Goal: Task Accomplishment & Management: Manage account settings

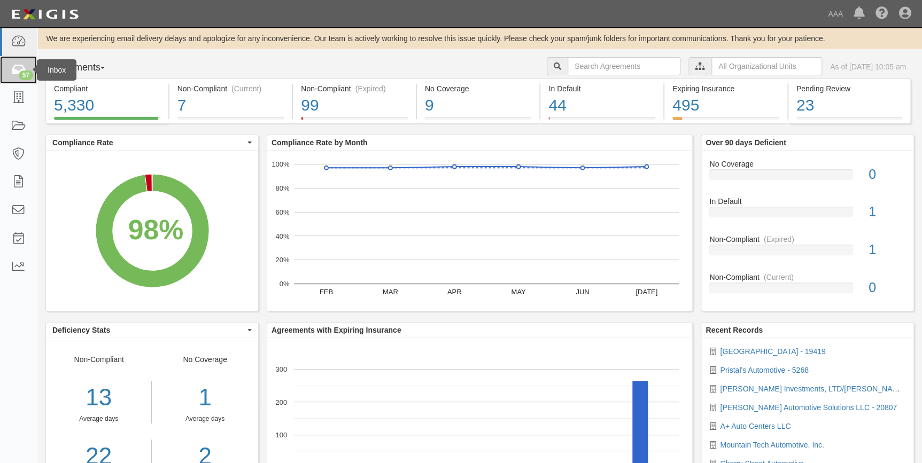
drag, startPoint x: 0, startPoint y: 0, endPoint x: 23, endPoint y: 73, distance: 76.2
click at [23, 73] on div "57" at bounding box center [26, 76] width 14 height 10
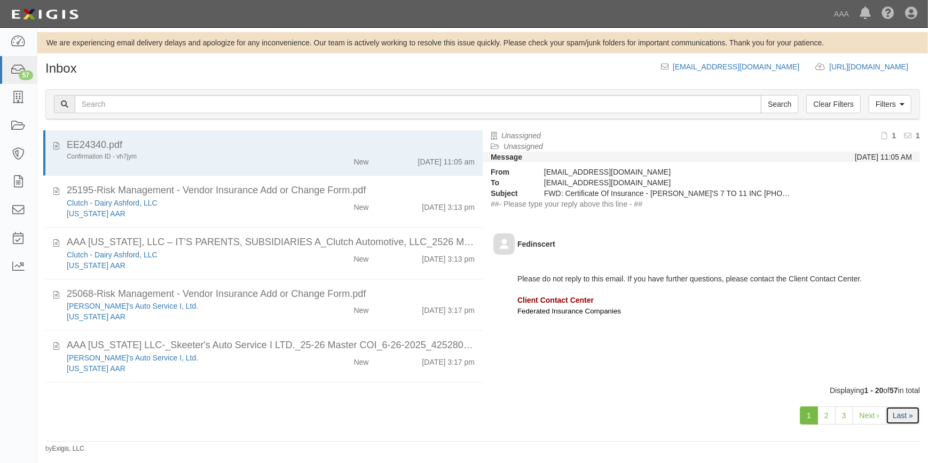
click at [897, 411] on link "Last »" at bounding box center [903, 416] width 34 height 18
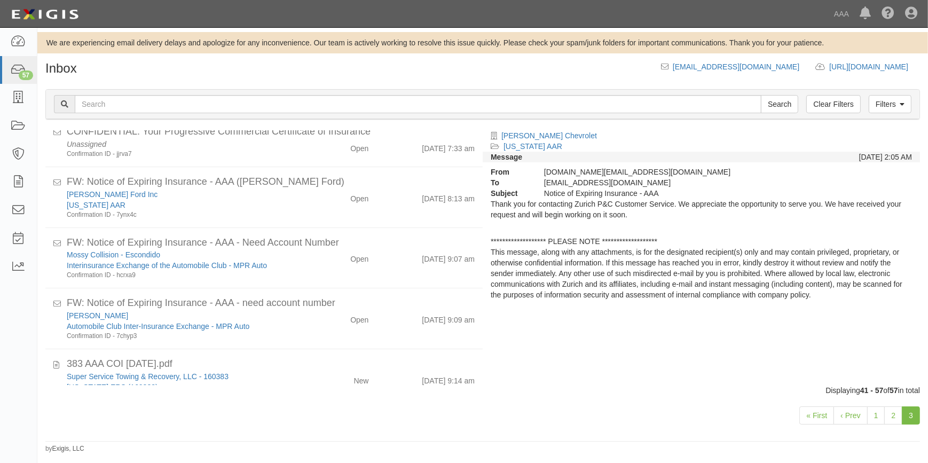
scroll to position [428, 0]
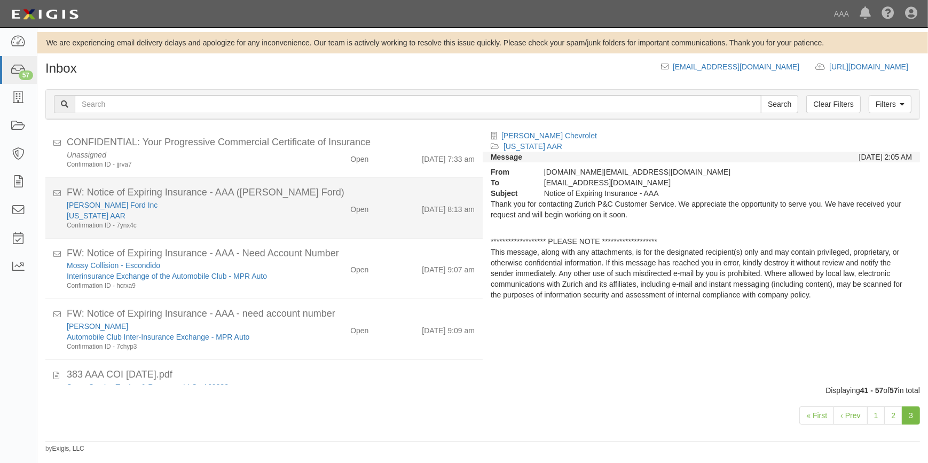
click at [274, 219] on div "[US_STATE] AAR" at bounding box center [182, 215] width 231 height 11
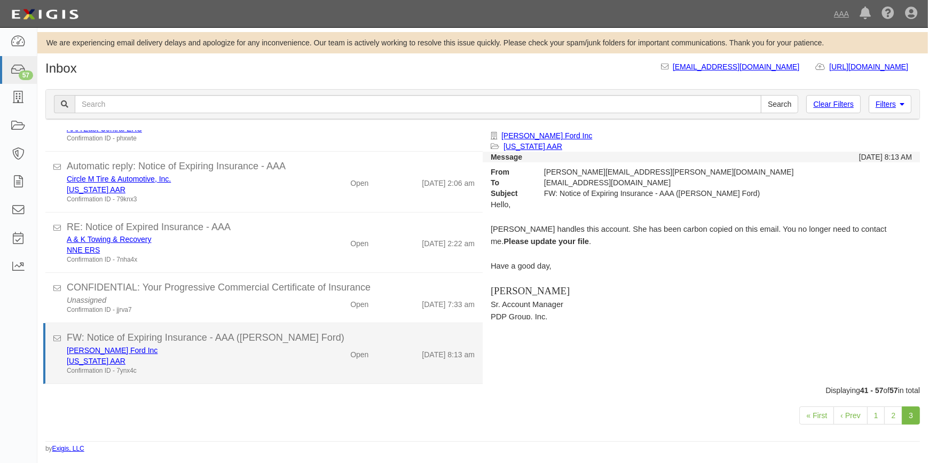
scroll to position [234, 0]
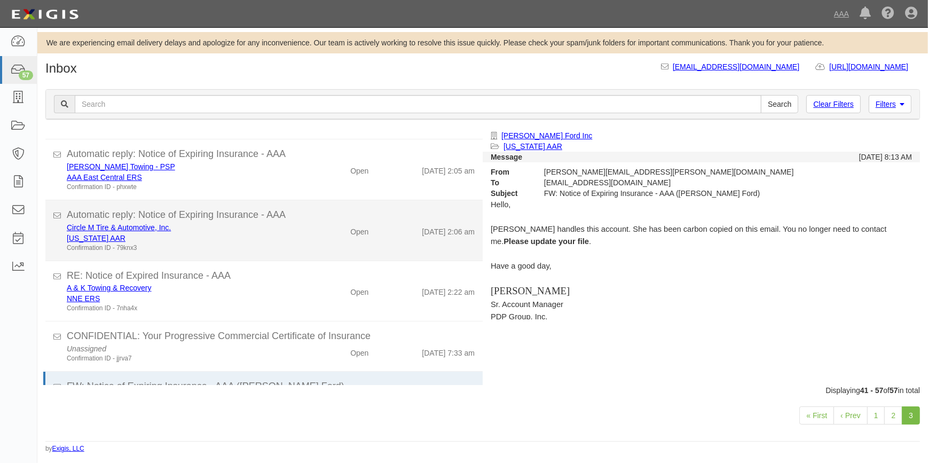
click at [306, 236] on div "Open" at bounding box center [341, 229] width 71 height 15
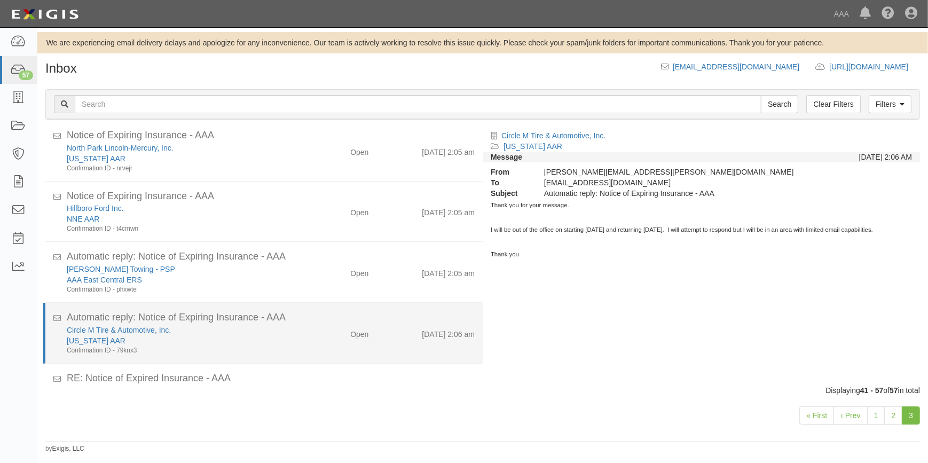
scroll to position [88, 0]
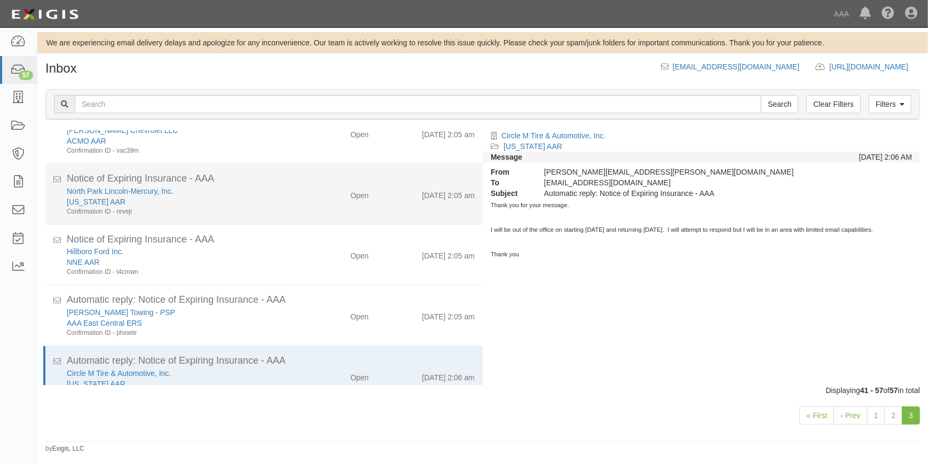
click at [283, 208] on div "Confirmation ID - nrvejr" at bounding box center [182, 211] width 231 height 9
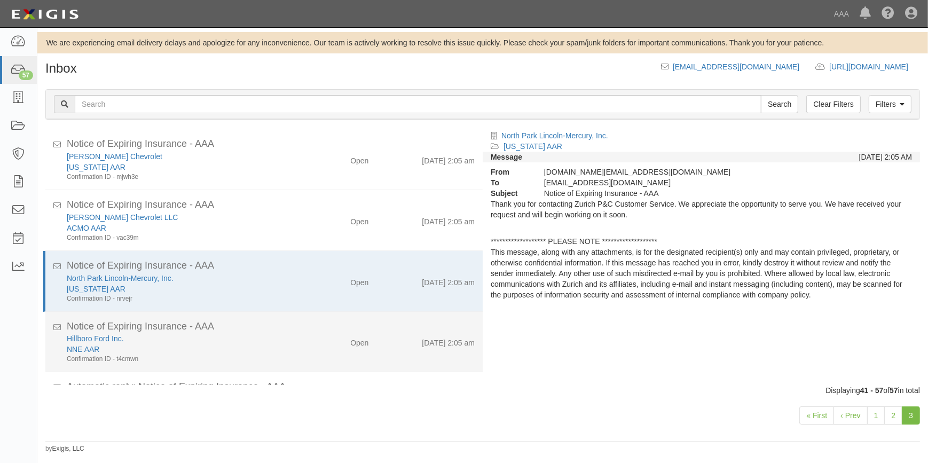
scroll to position [0, 0]
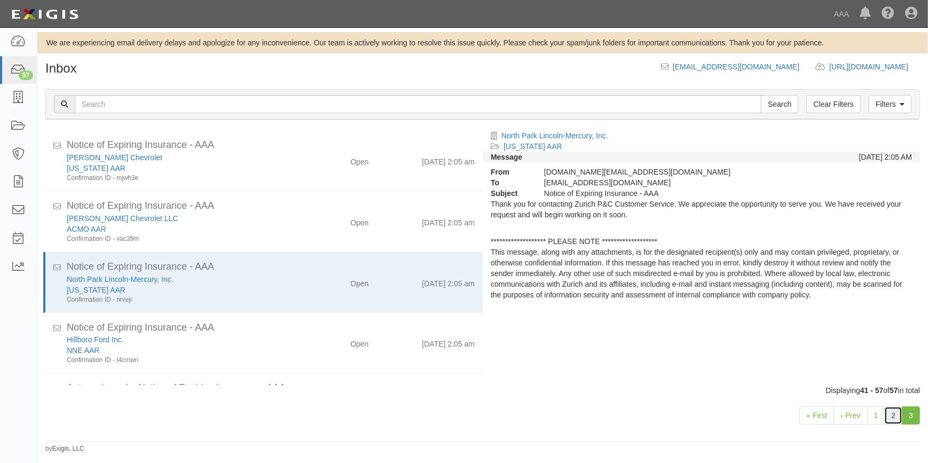
click at [887, 411] on link "2" at bounding box center [894, 416] width 18 height 18
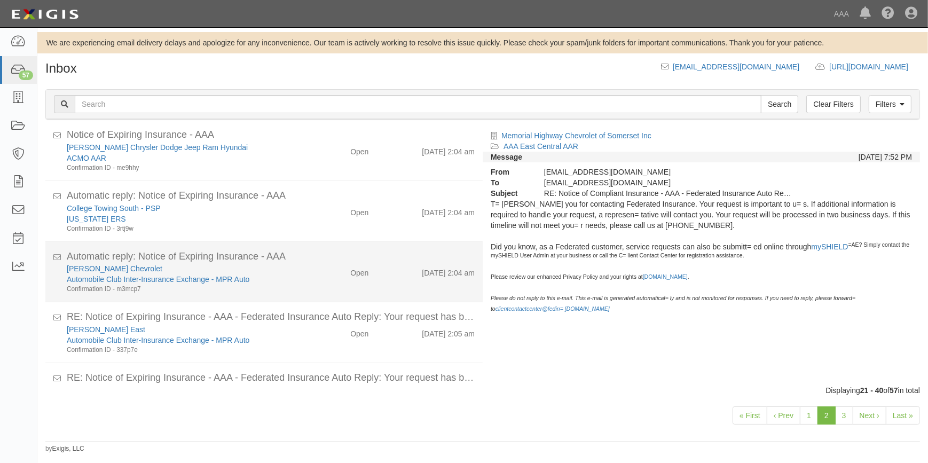
scroll to position [964, 0]
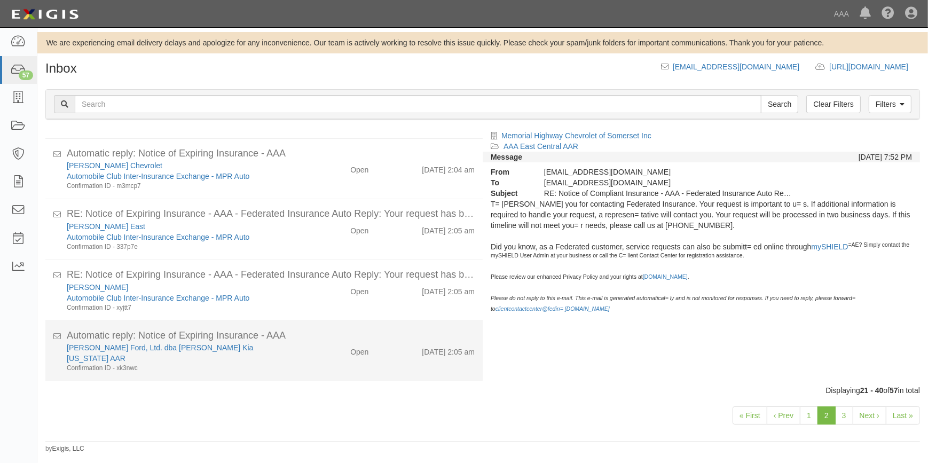
click at [276, 350] on div "Bob Utter Ford, Ltd. dba Bob Utter Kia" at bounding box center [182, 347] width 231 height 11
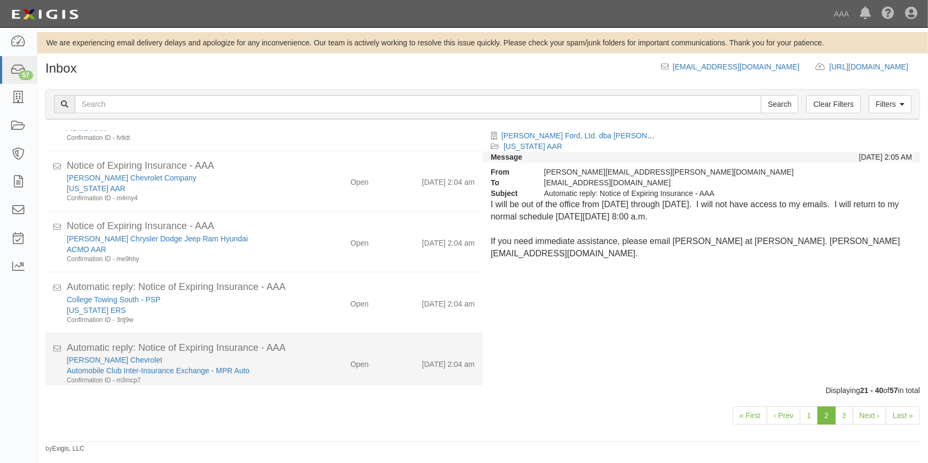
scroll to position [721, 0]
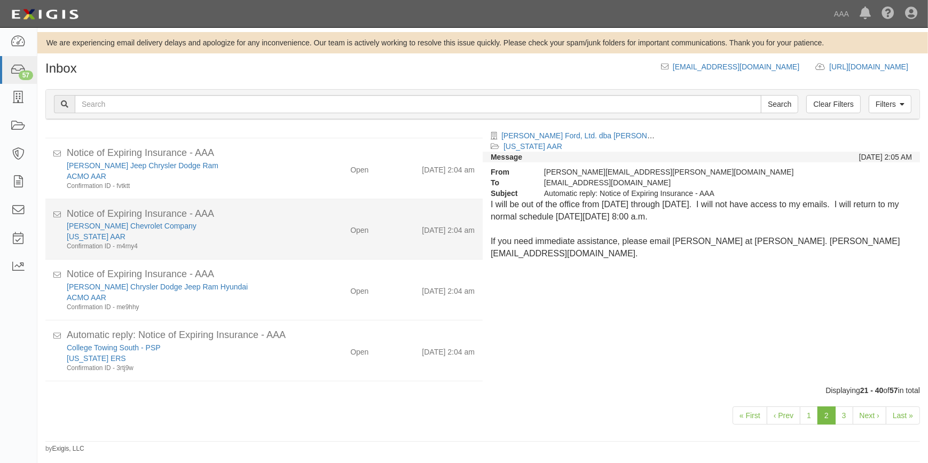
click at [215, 247] on div "Confirmation ID - m4rny4" at bounding box center [182, 246] width 231 height 9
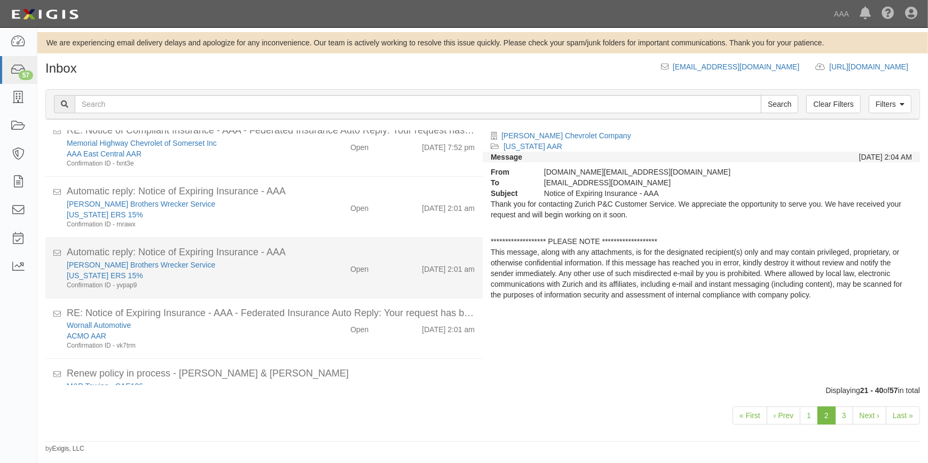
scroll to position [0, 0]
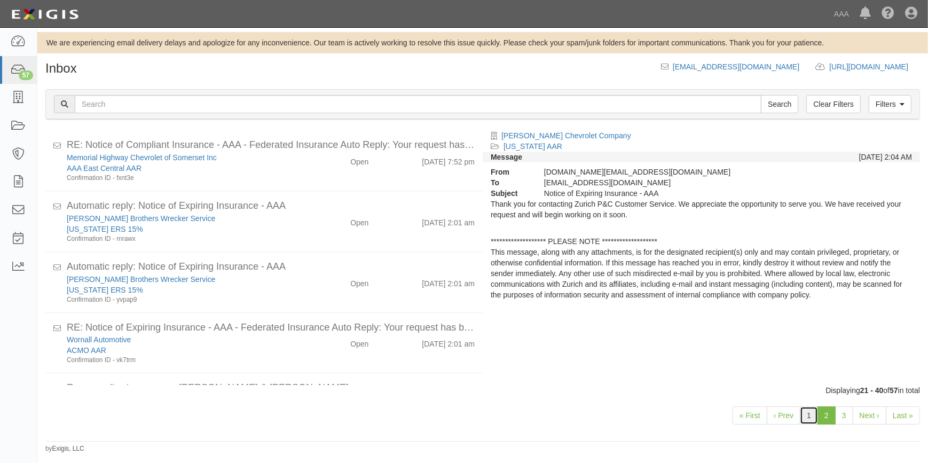
click at [806, 413] on link "1" at bounding box center [809, 416] width 18 height 18
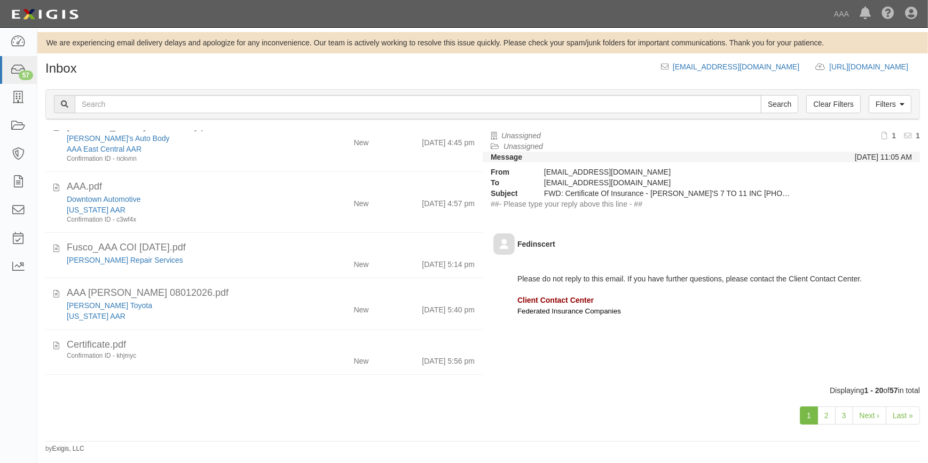
scroll to position [450, 0]
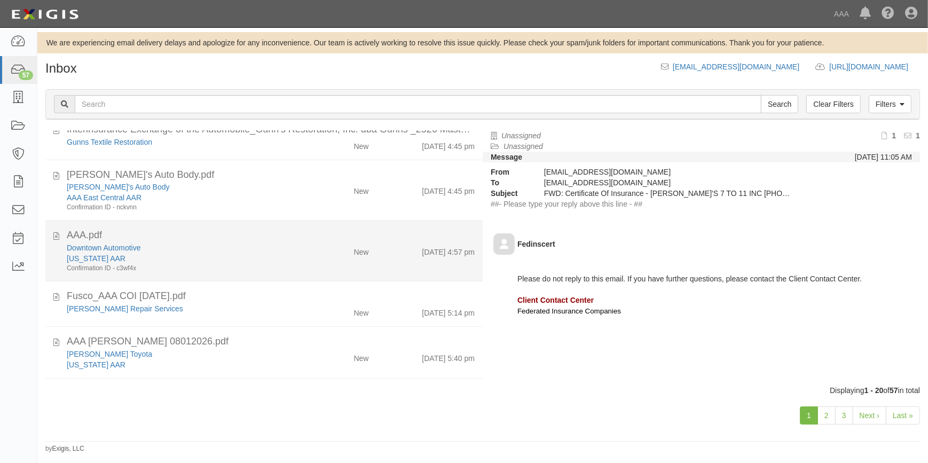
click at [186, 243] on div "Downtown Automotive" at bounding box center [182, 248] width 231 height 11
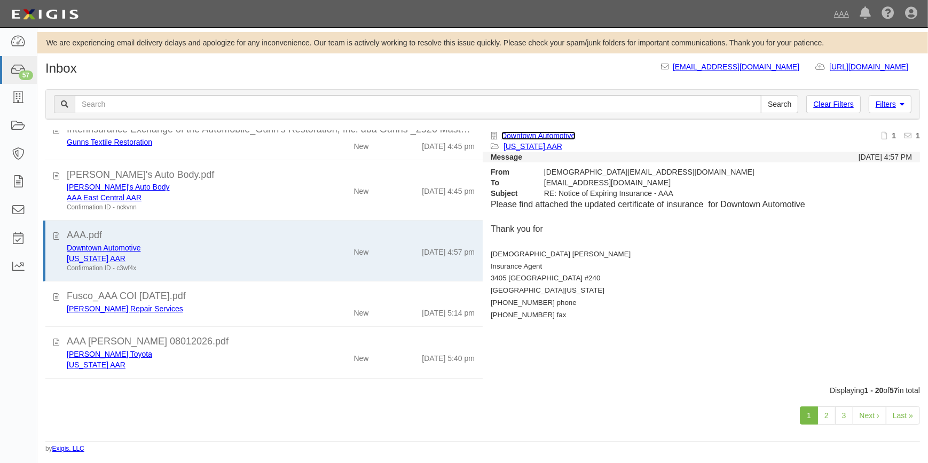
click at [536, 135] on link "Downtown Automotive" at bounding box center [539, 135] width 74 height 9
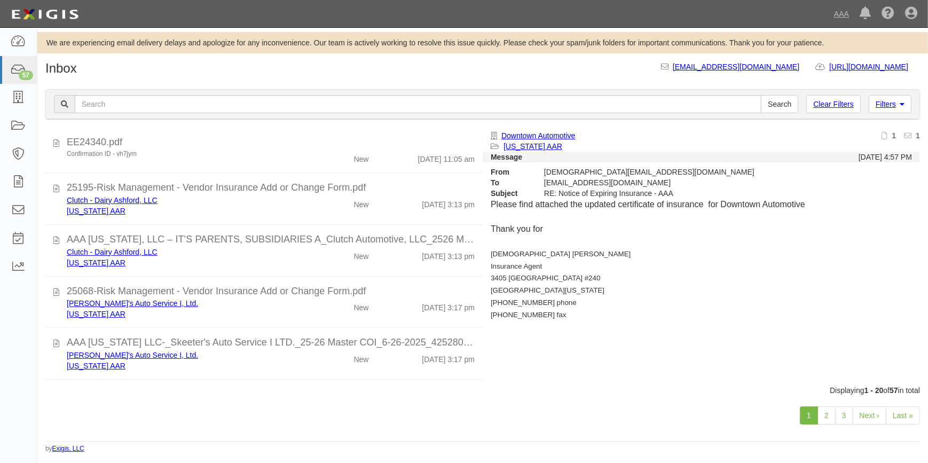
scroll to position [0, 0]
click at [908, 418] on link "Last »" at bounding box center [903, 416] width 34 height 18
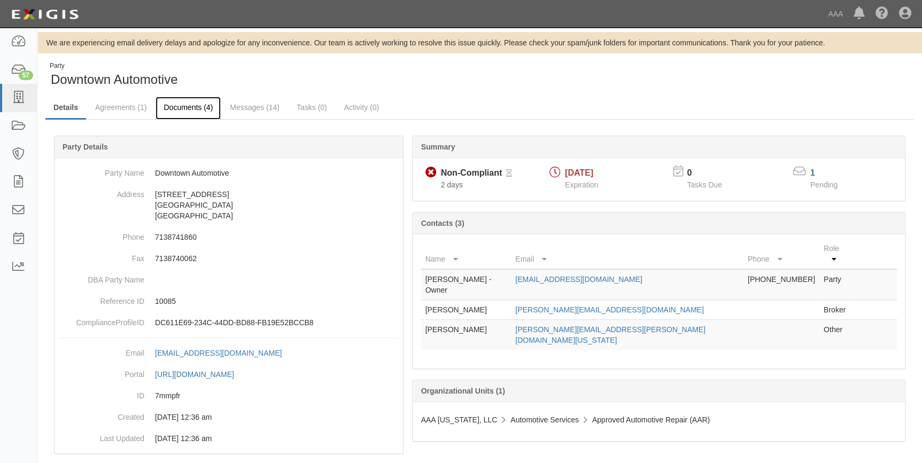
click at [184, 110] on link "Documents (4)" at bounding box center [187, 108] width 65 height 23
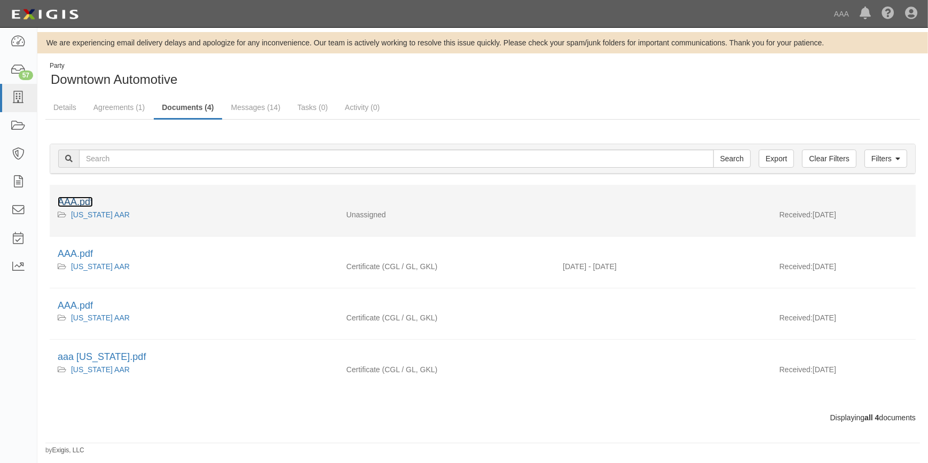
click at [83, 205] on link "AAA.pdf" at bounding box center [75, 202] width 35 height 11
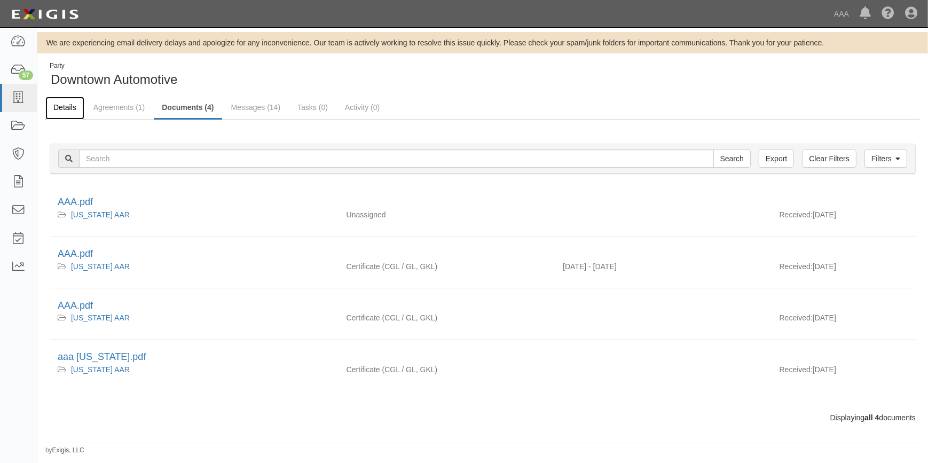
click at [71, 104] on link "Details" at bounding box center [64, 108] width 39 height 23
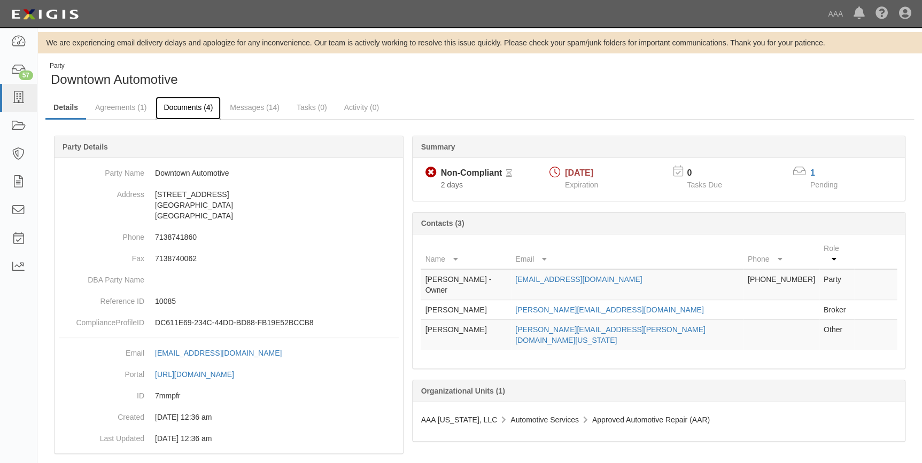
click at [186, 108] on link "Documents (4)" at bounding box center [187, 108] width 65 height 23
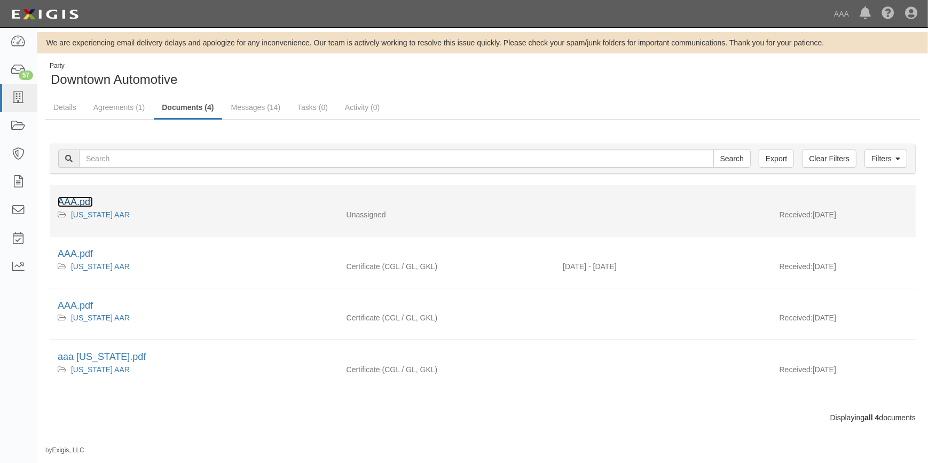
click at [77, 202] on link "AAA.pdf" at bounding box center [75, 202] width 35 height 11
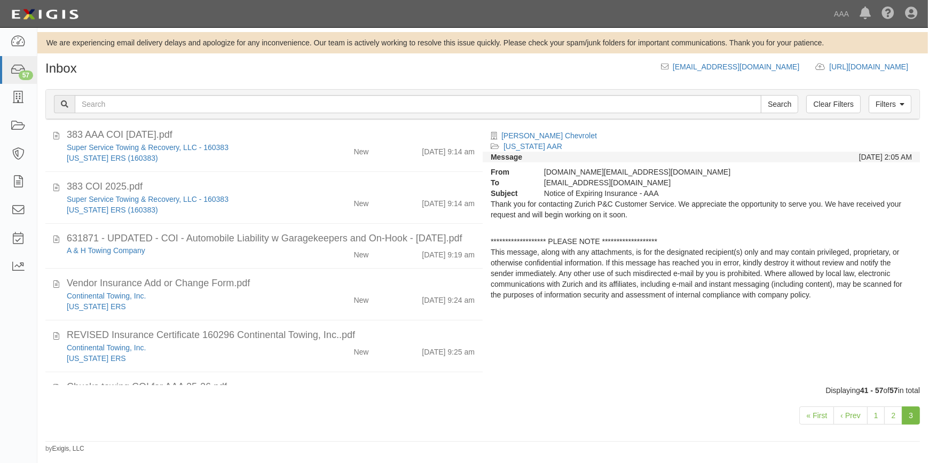
scroll to position [719, 0]
